Goal: Task Accomplishment & Management: Use online tool/utility

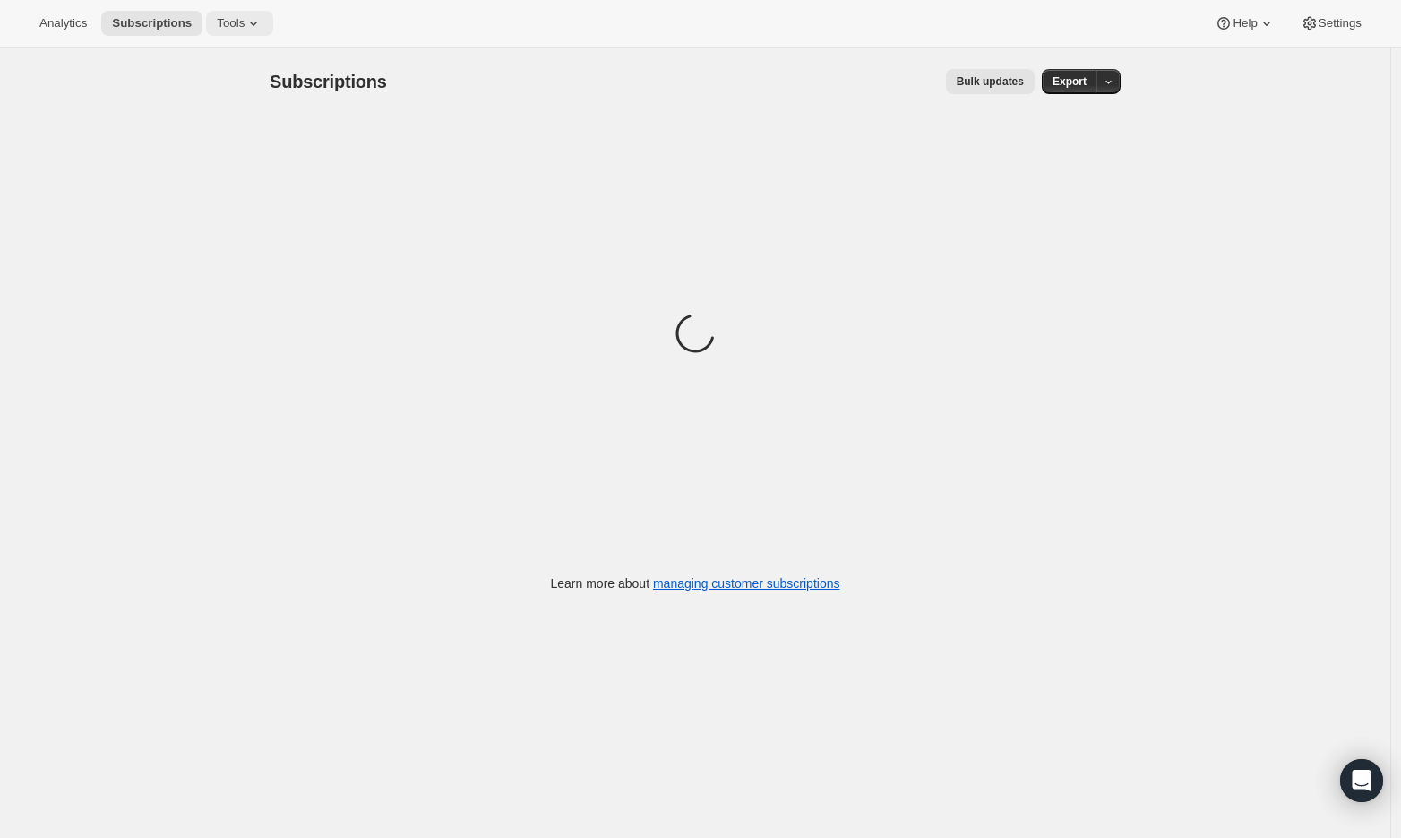
click at [221, 22] on button "Tools" at bounding box center [239, 23] width 67 height 25
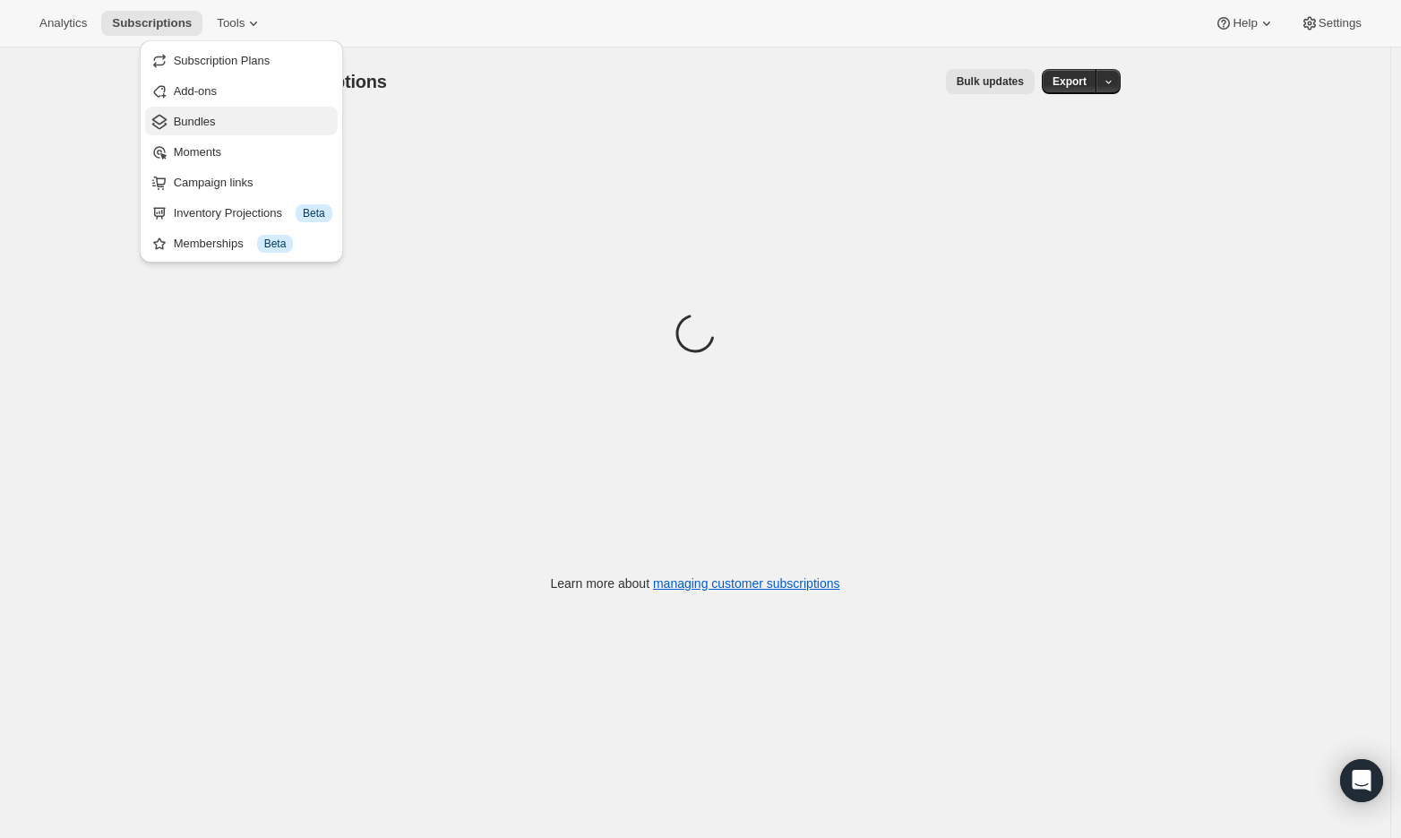
click at [242, 127] on span "Bundles" at bounding box center [253, 122] width 159 height 18
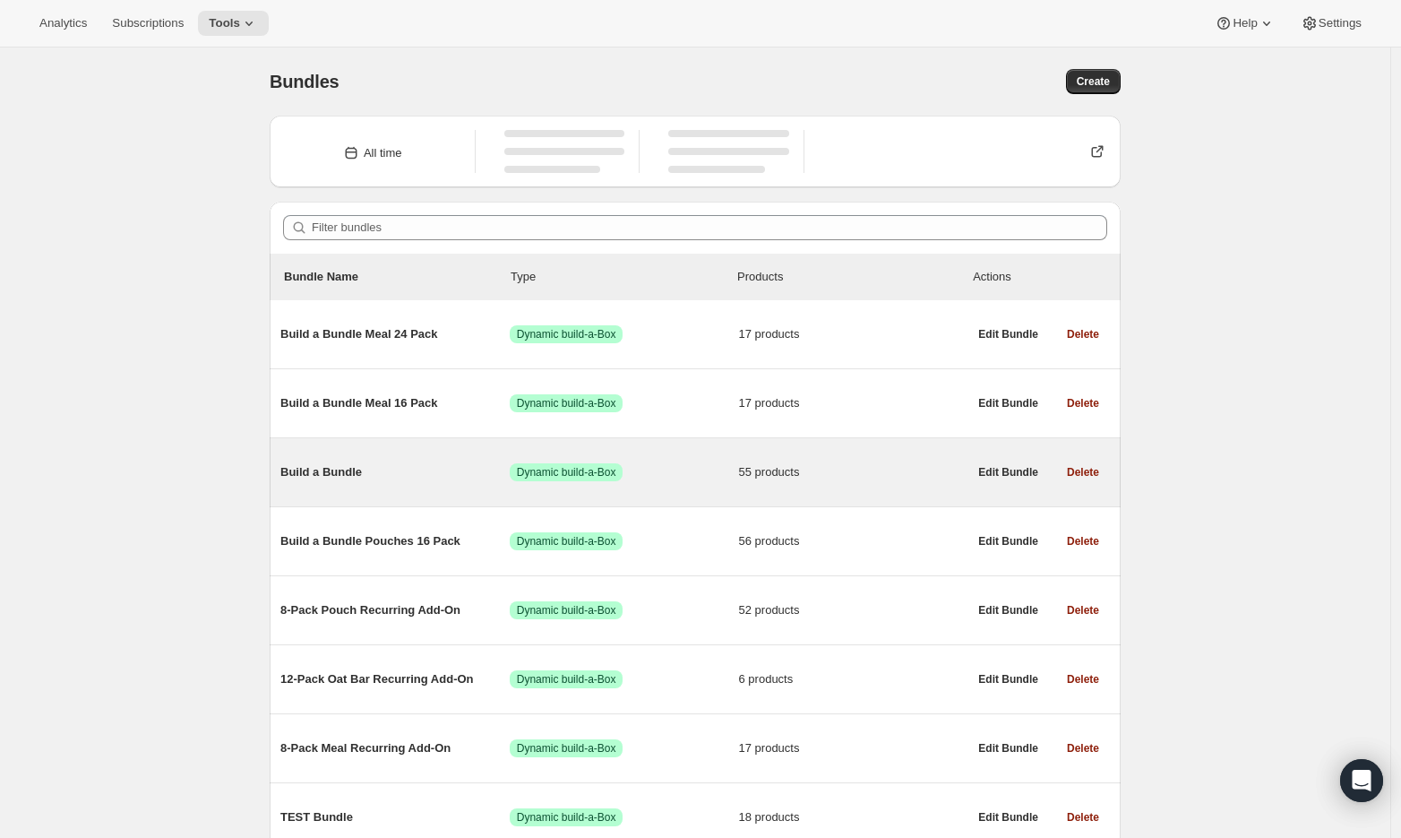
click at [330, 473] on span "Build a Bundle" at bounding box center [394, 472] width 229 height 18
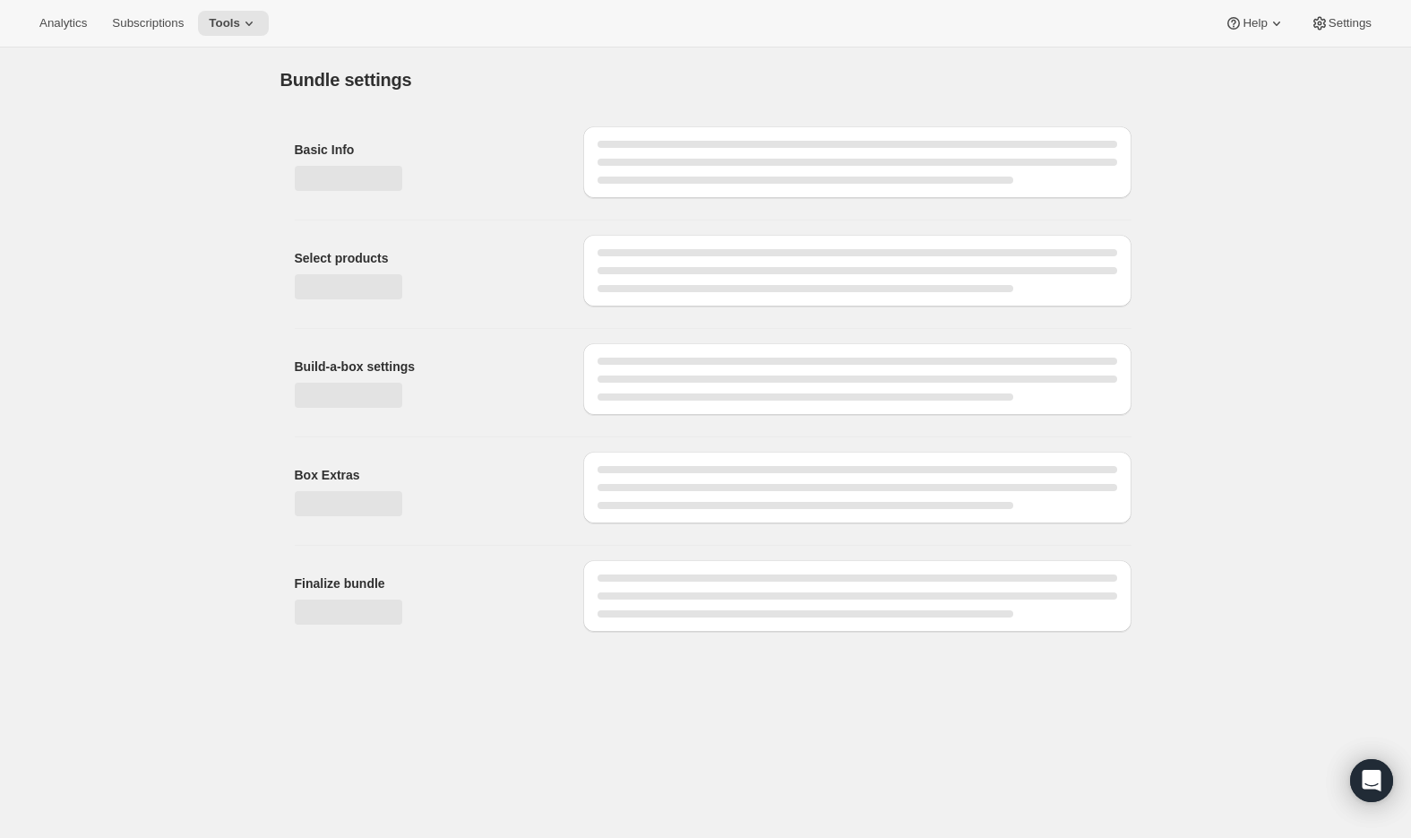
type input "Build a Bundle"
checkbox input "true"
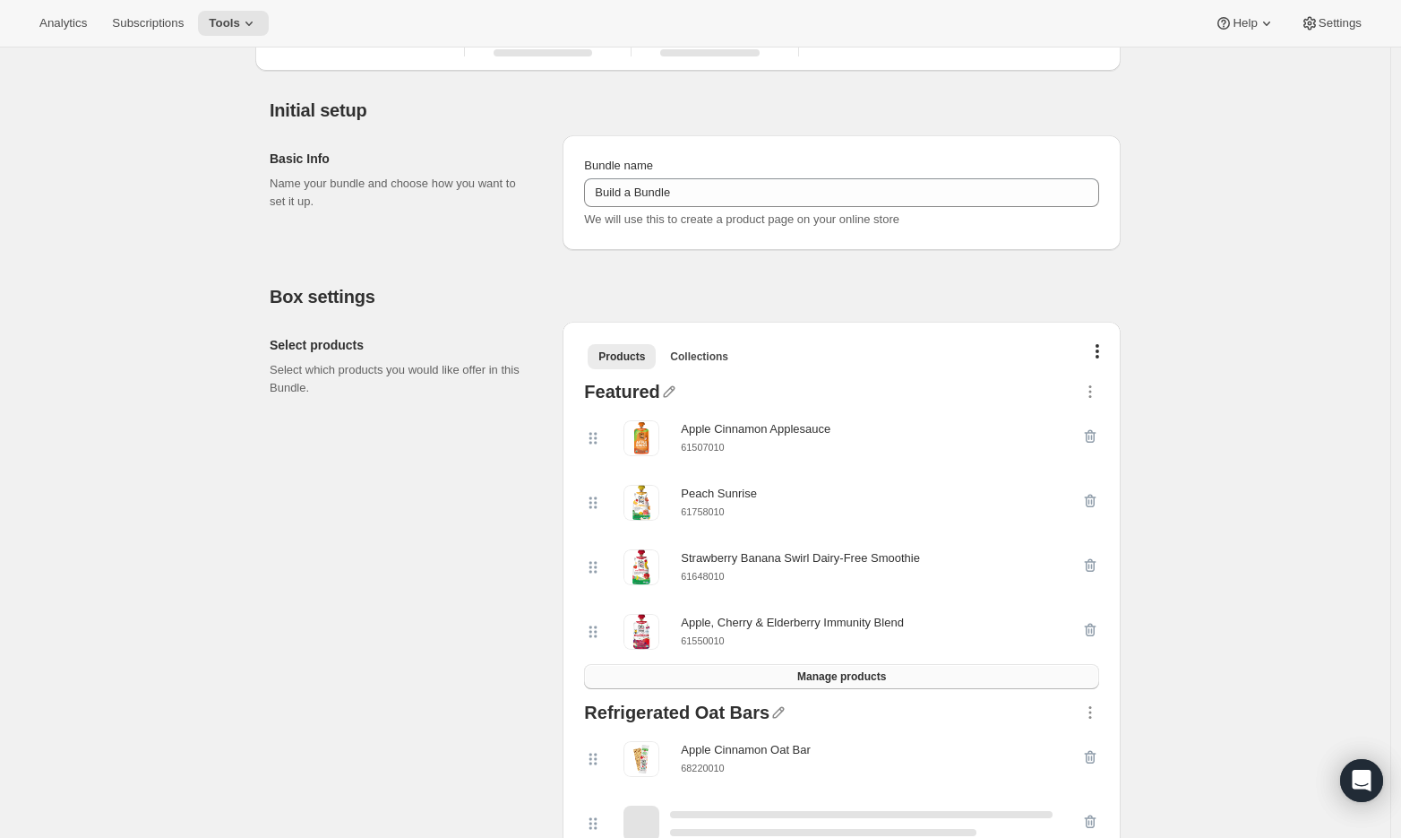
scroll to position [128, 0]
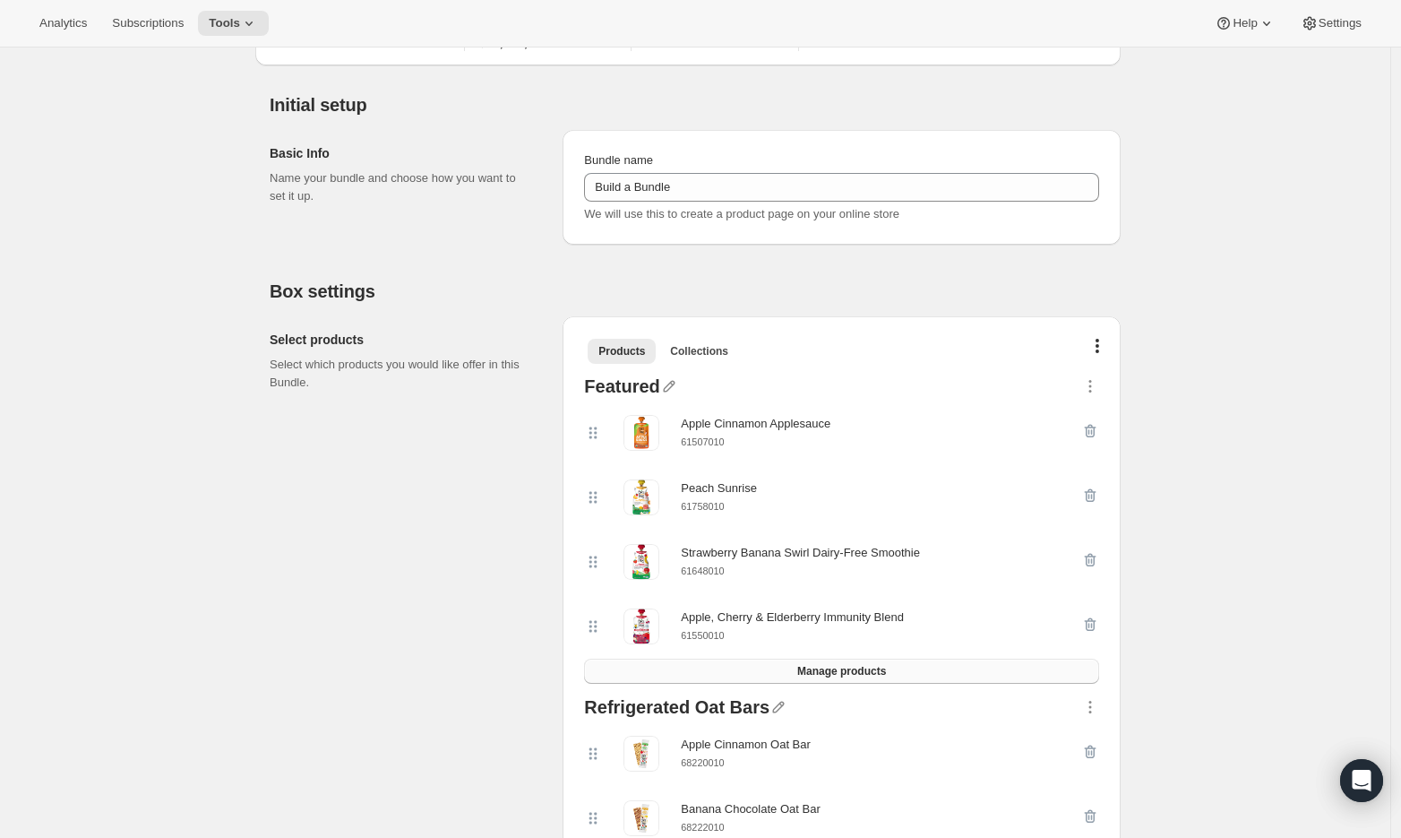
click at [815, 668] on span "Manage products" at bounding box center [841, 671] width 89 height 14
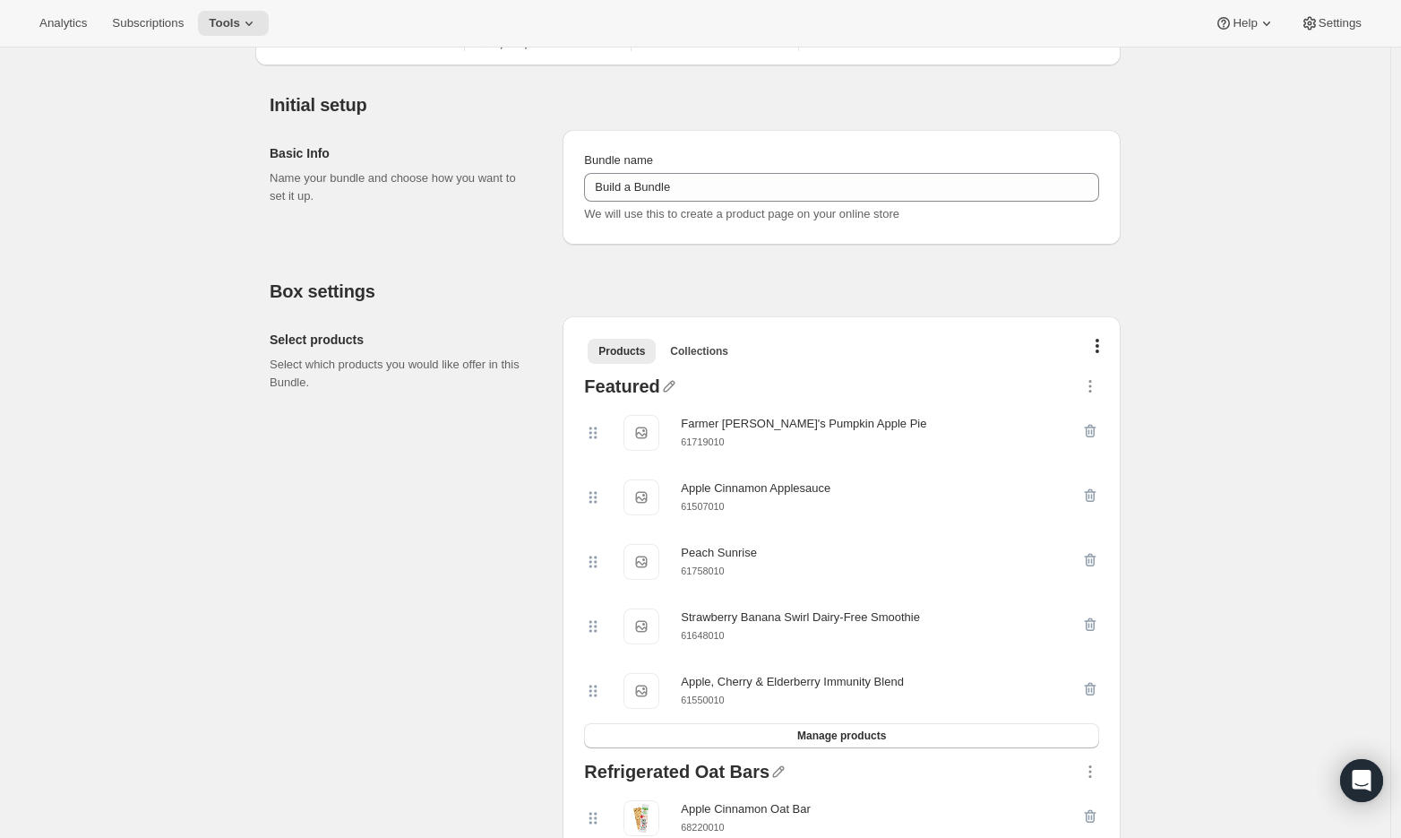
scroll to position [0, 0]
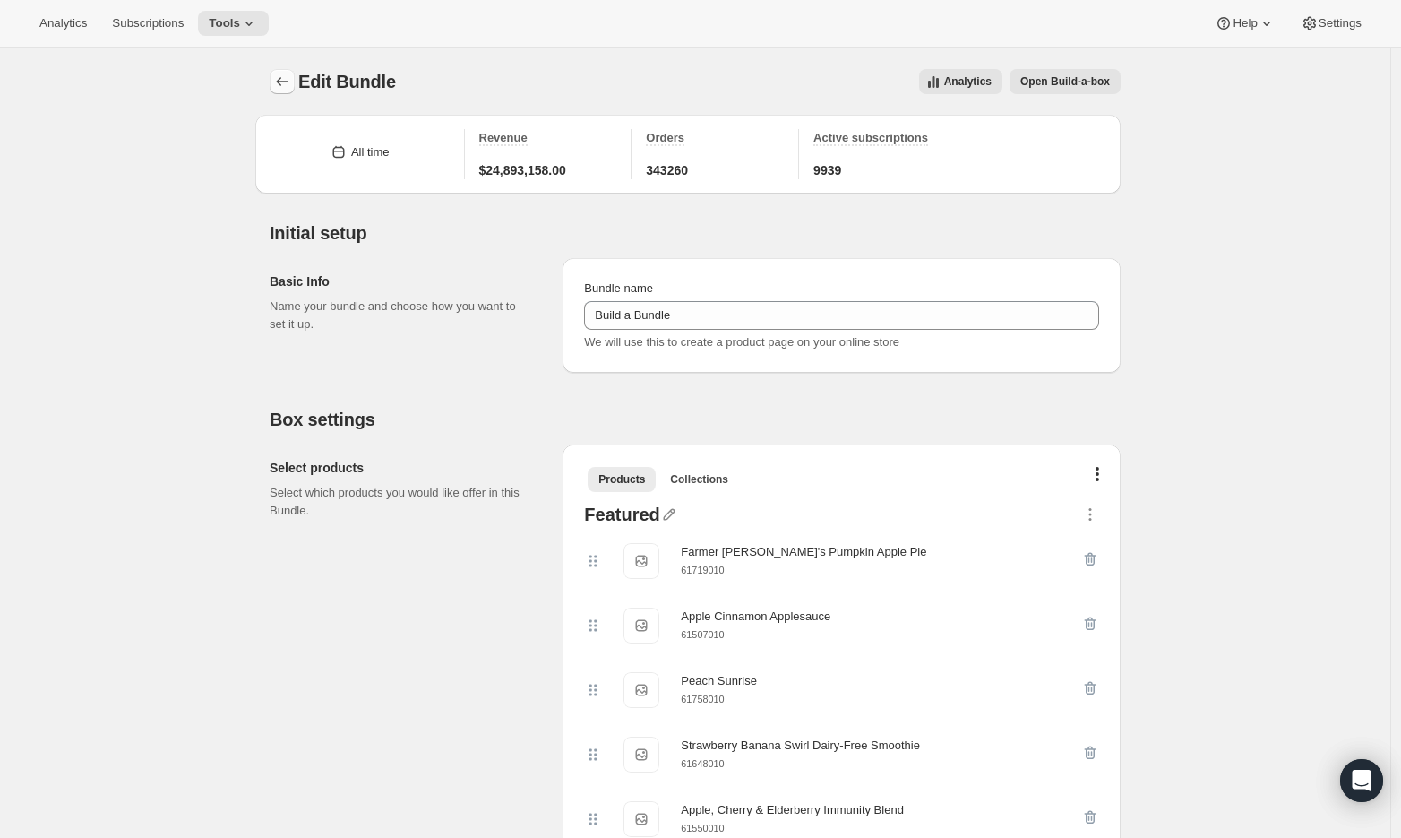
click at [281, 82] on icon "Bundles" at bounding box center [283, 81] width 12 height 9
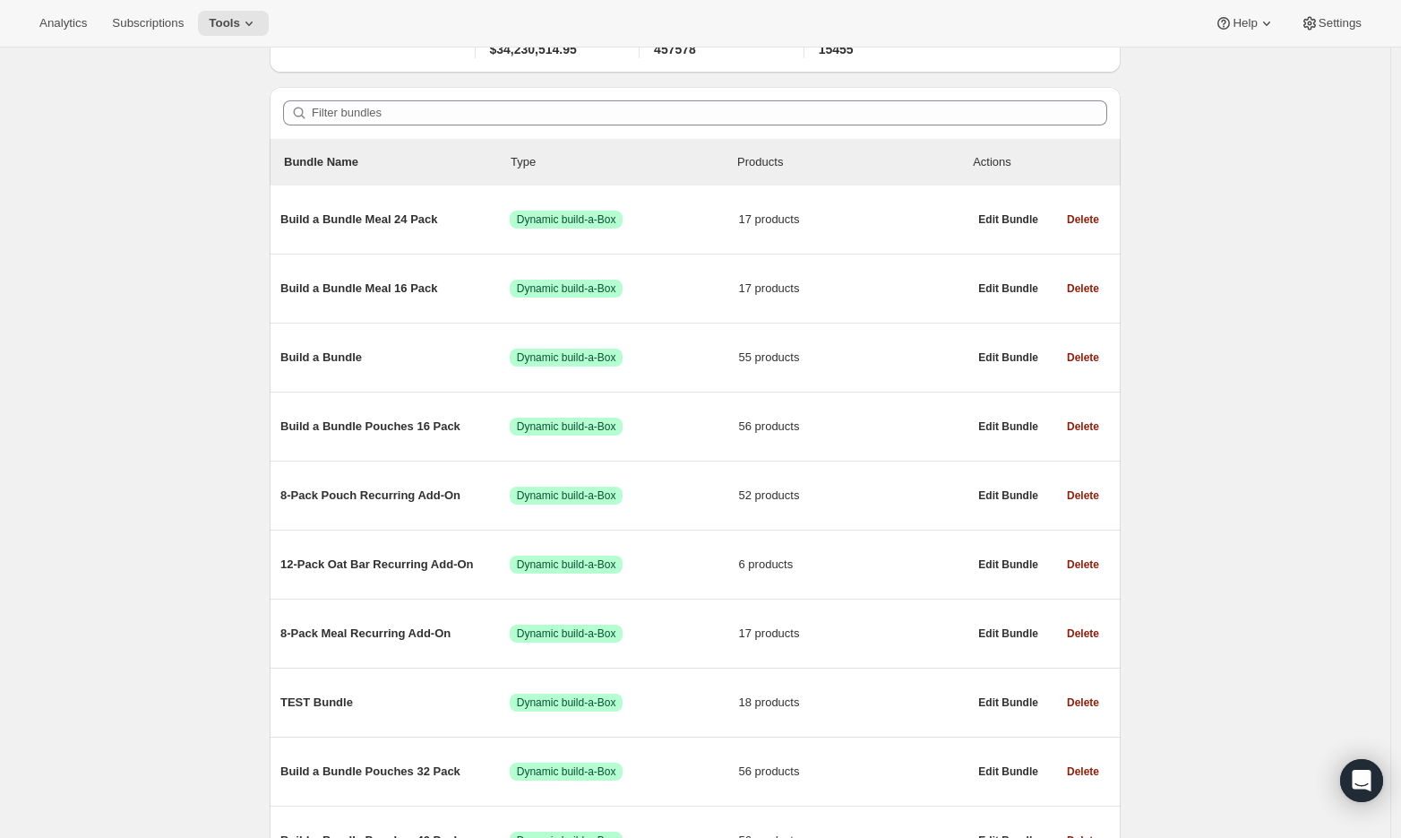
scroll to position [144, 0]
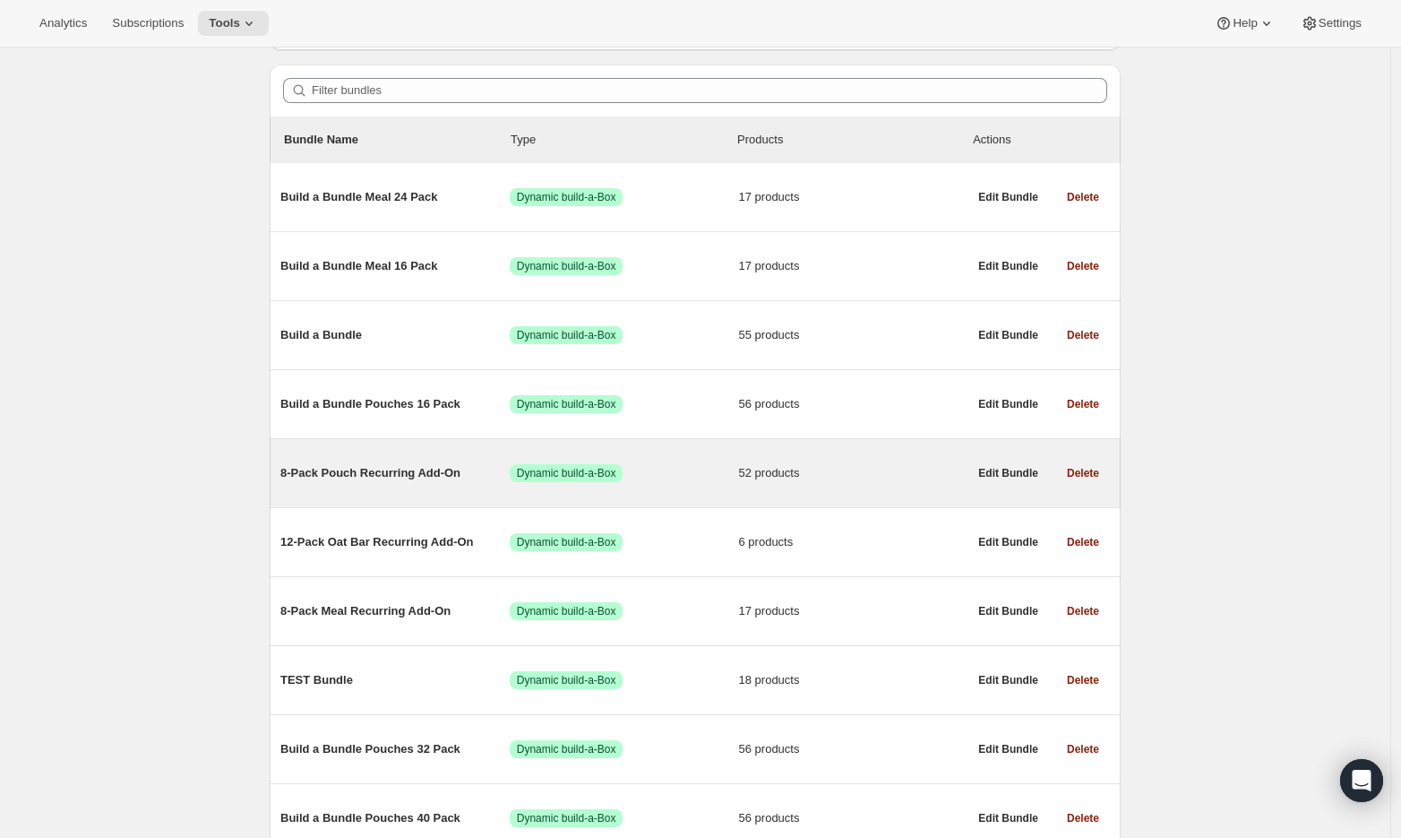
click at [350, 472] on span "8-Pack Pouch Recurring Add-On" at bounding box center [394, 473] width 229 height 18
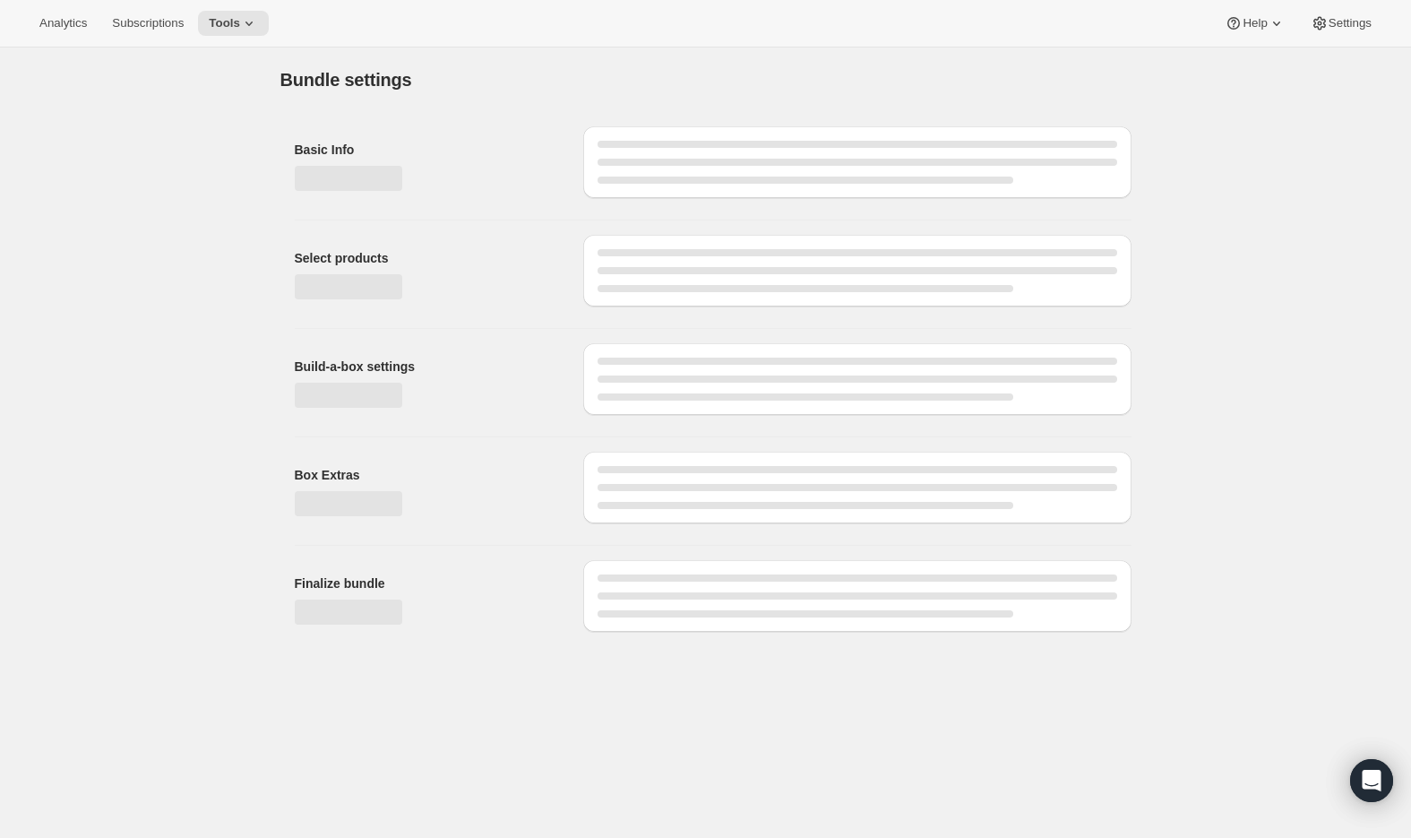
type input "8-Pack Pouch Recurring Add-On"
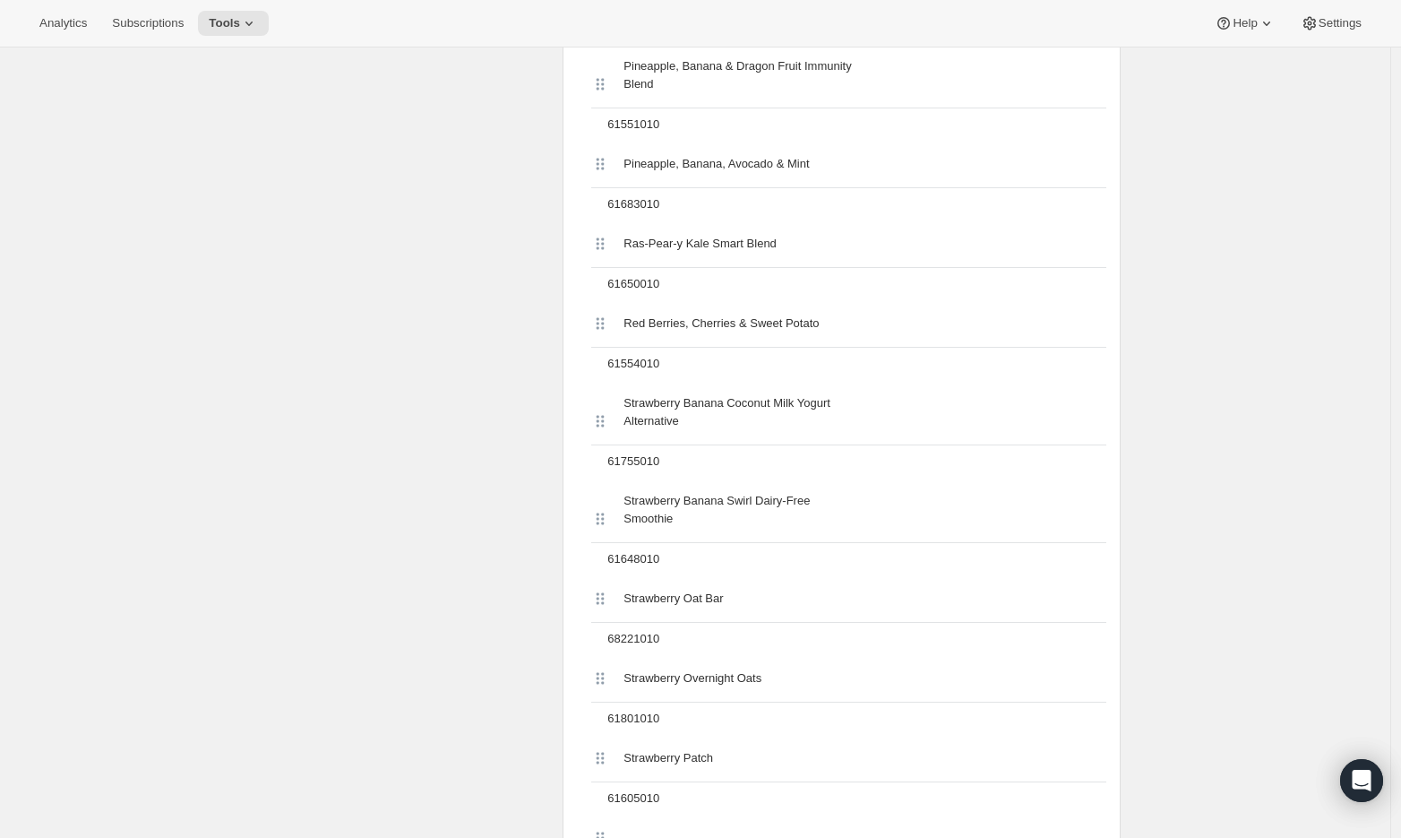
scroll to position [4381, 0]
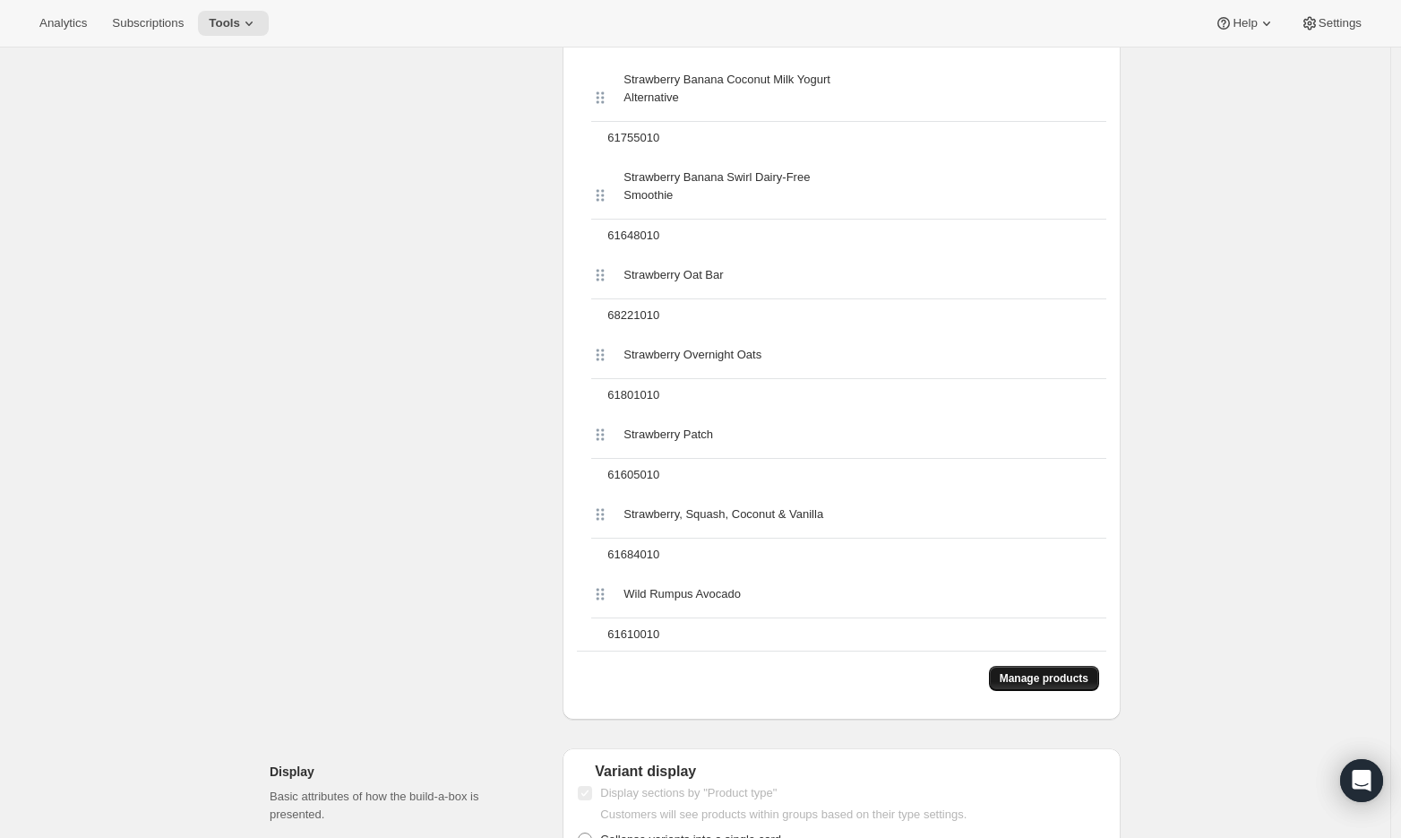
click at [1028, 685] on span "Manage products" at bounding box center [1044, 678] width 89 height 14
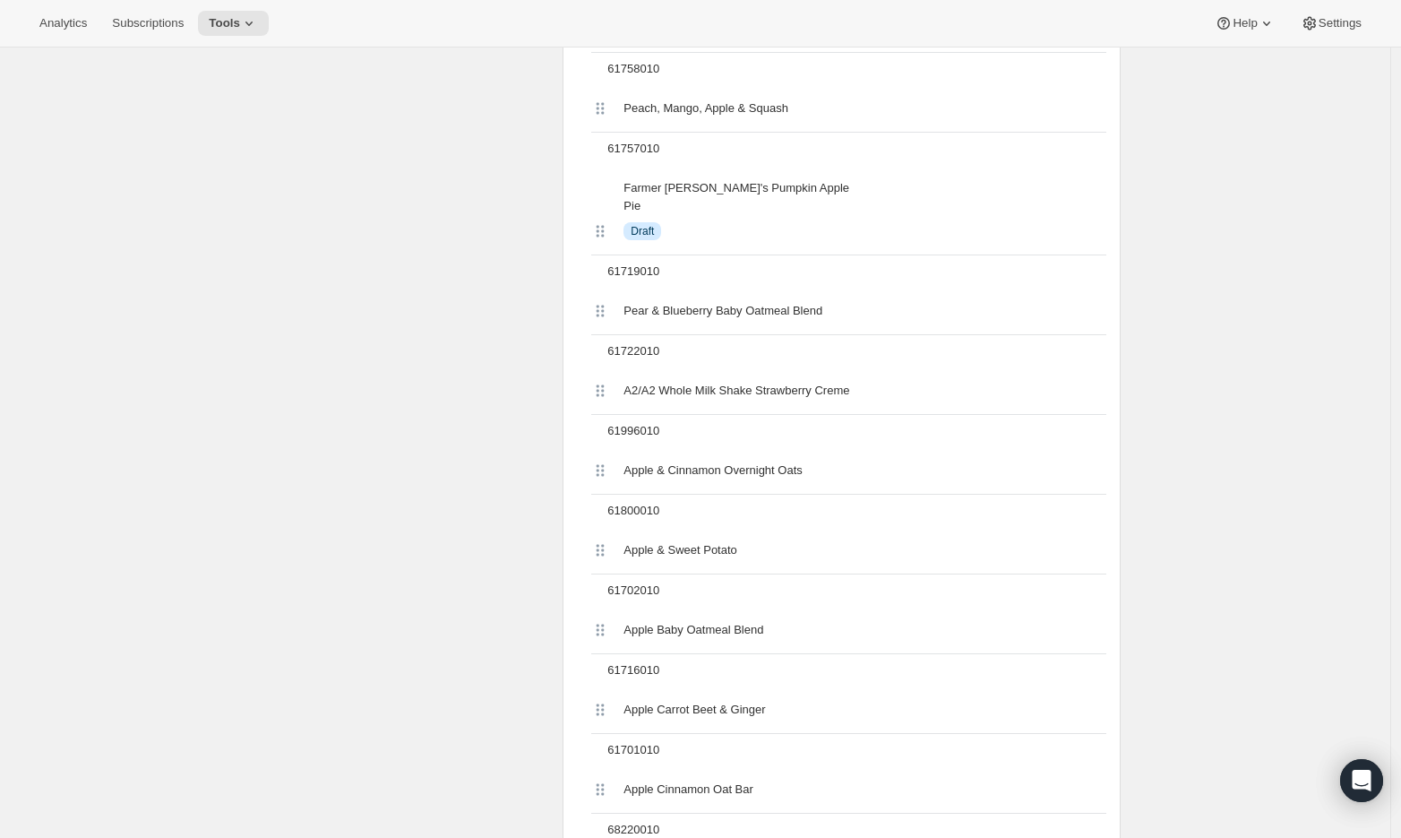
scroll to position [0, 0]
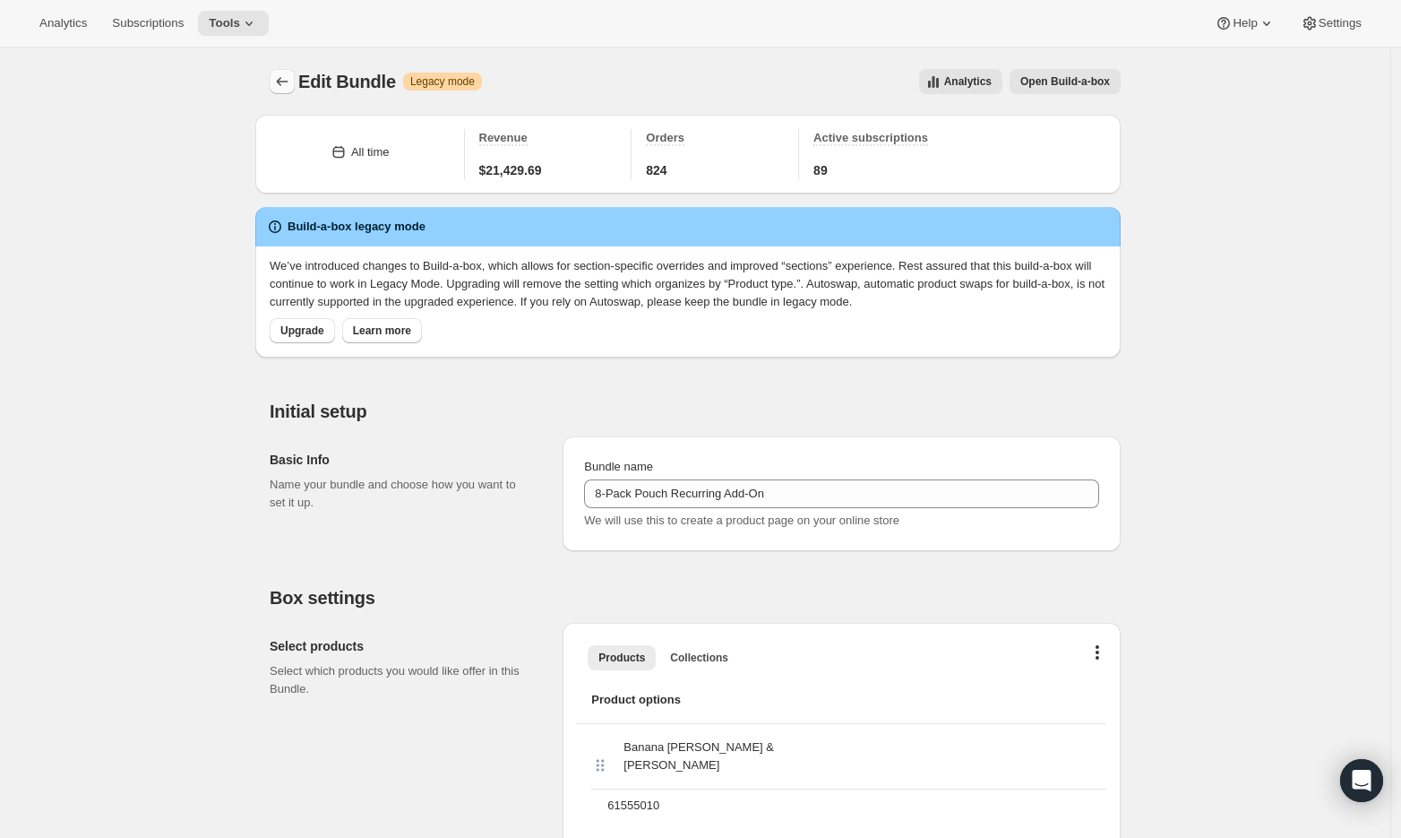
click at [291, 81] on icon "Bundles" at bounding box center [282, 82] width 18 height 18
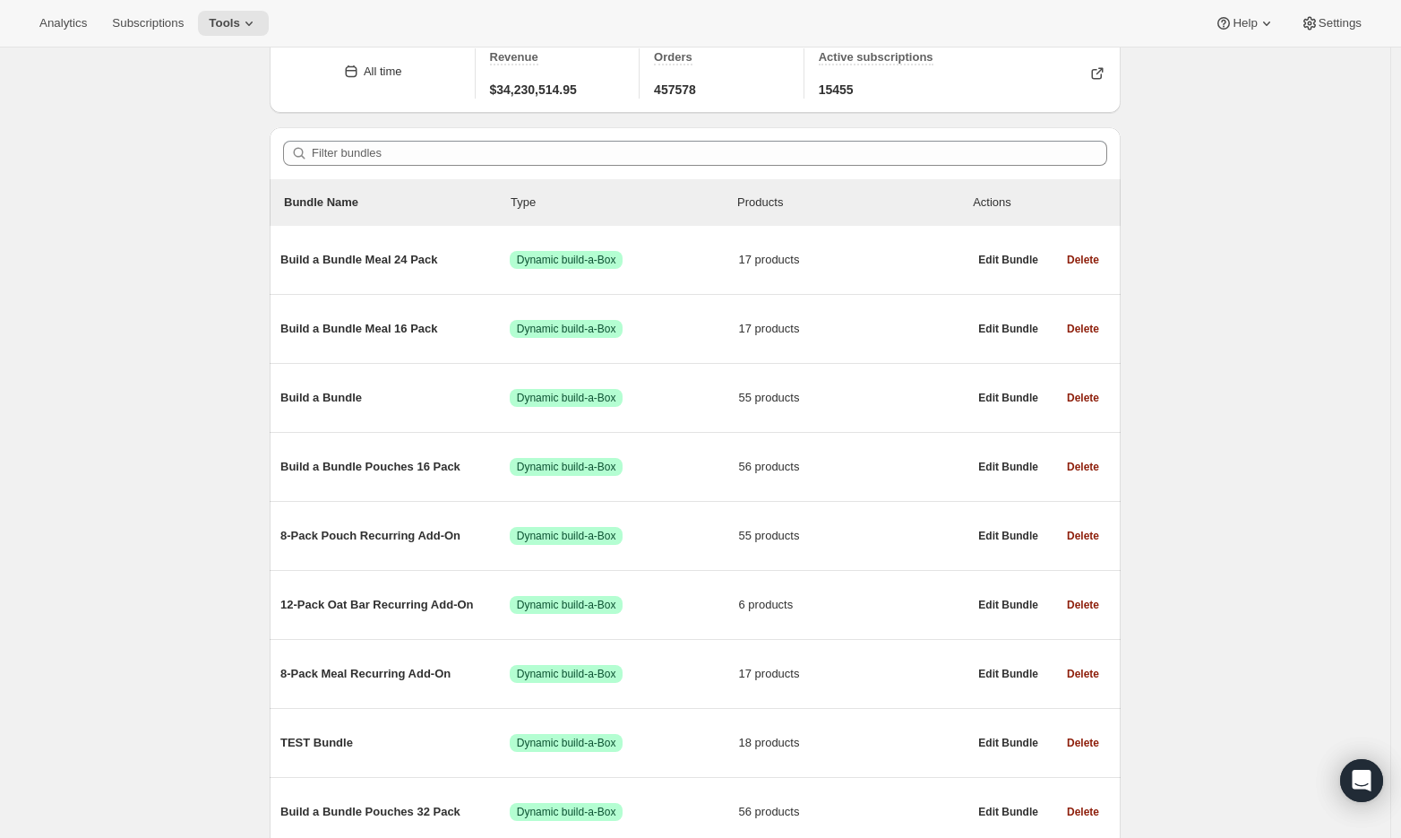
scroll to position [99, 0]
